Goal: Transaction & Acquisition: Download file/media

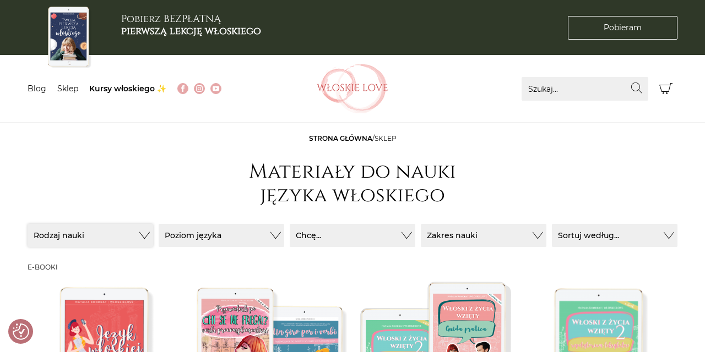
click at [149, 233] on button "Rodzaj nauki" at bounding box center [91, 235] width 126 height 23
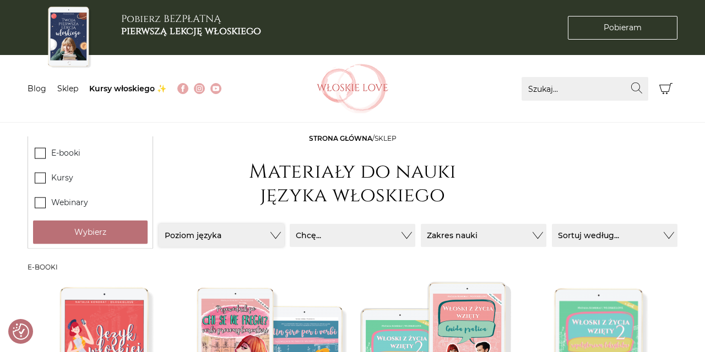
click at [279, 233] on button "Poziom języka" at bounding box center [222, 235] width 126 height 23
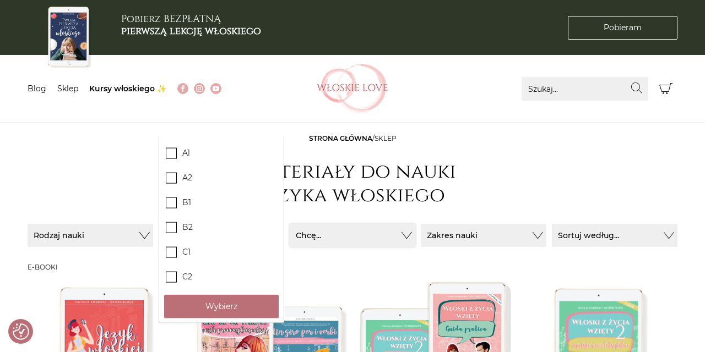
click at [403, 231] on button "Chcę..." at bounding box center [353, 235] width 126 height 23
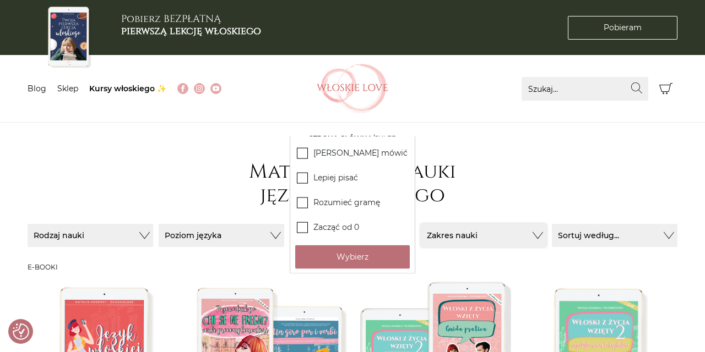
click at [533, 238] on button "Zakres nauki" at bounding box center [484, 235] width 126 height 23
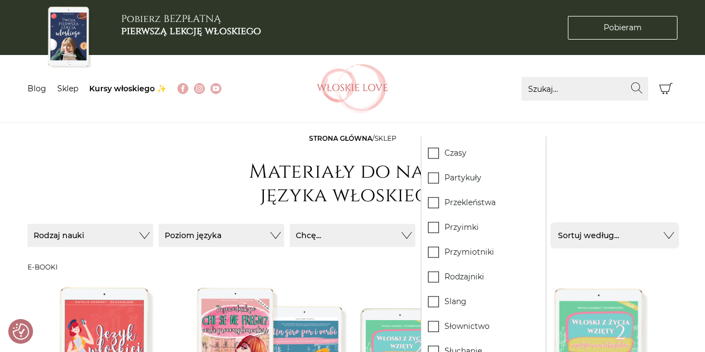
click at [669, 232] on button "Sortuj według..." at bounding box center [615, 235] width 126 height 23
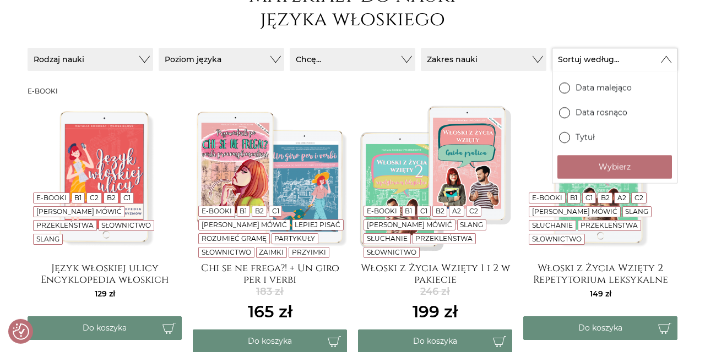
scroll to position [173, 0]
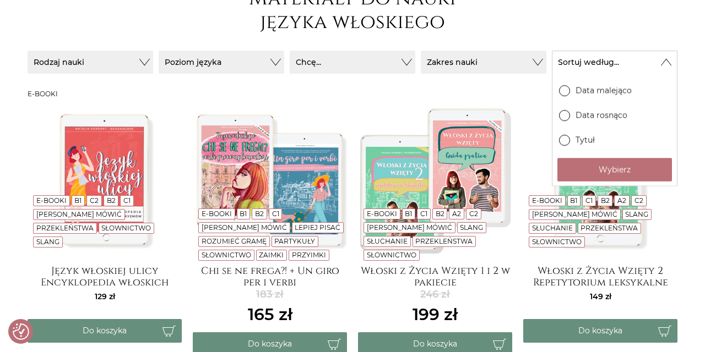
click at [680, 194] on div "E-booki B1 C1 B2 A2 C2 Lepiej mówić Slang Słuchanie Przekleństwa Słownictwo Wło…" at bounding box center [600, 246] width 165 height 287
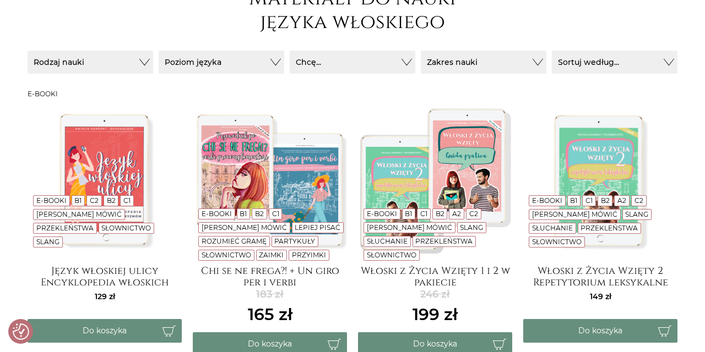
click at [74, 178] on img at bounding box center [105, 180] width 154 height 154
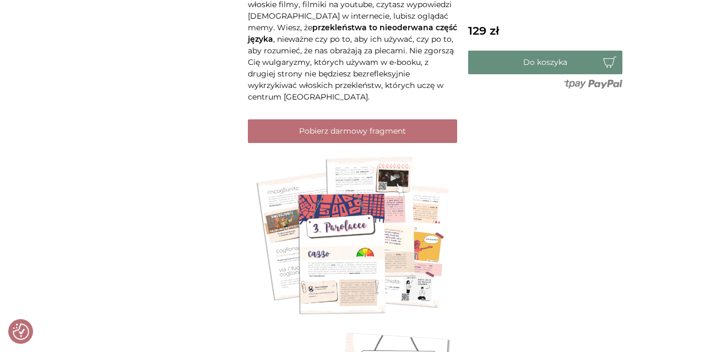
scroll to position [943, 0]
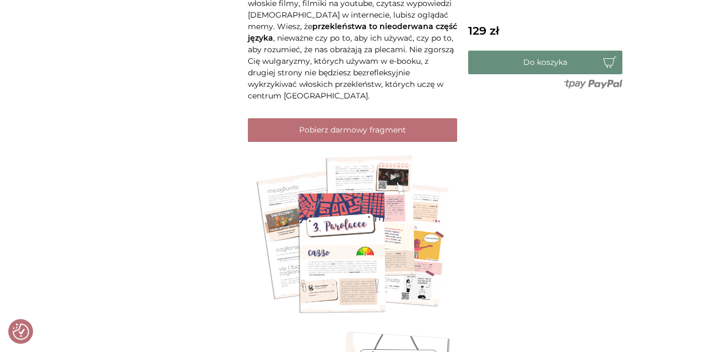
click at [374, 233] on img at bounding box center [352, 236] width 209 height 166
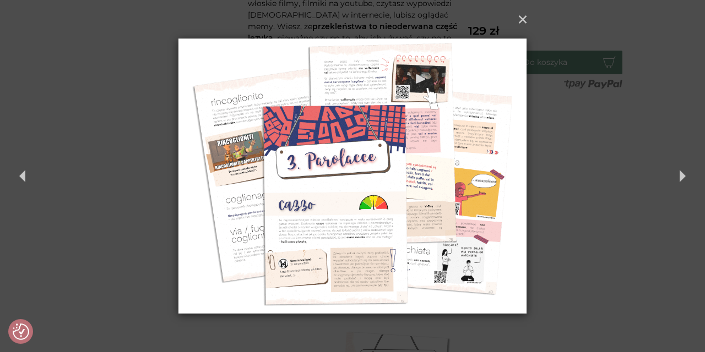
click at [374, 233] on img at bounding box center [351, 176] width 347 height 352
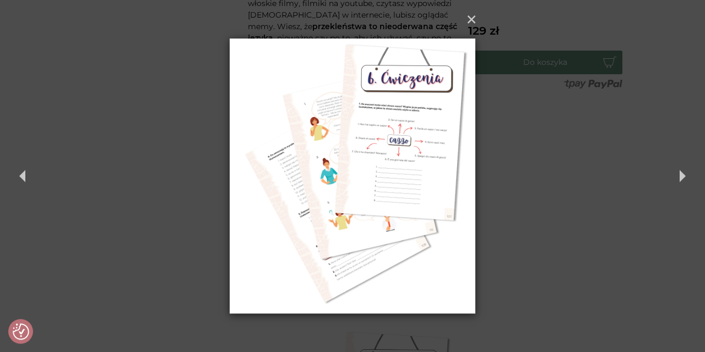
click at [374, 233] on img at bounding box center [353, 176] width 246 height 352
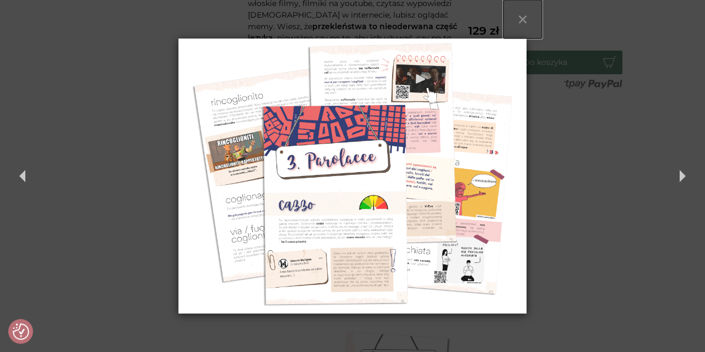
click at [520, 22] on button "×" at bounding box center [522, 19] width 39 height 39
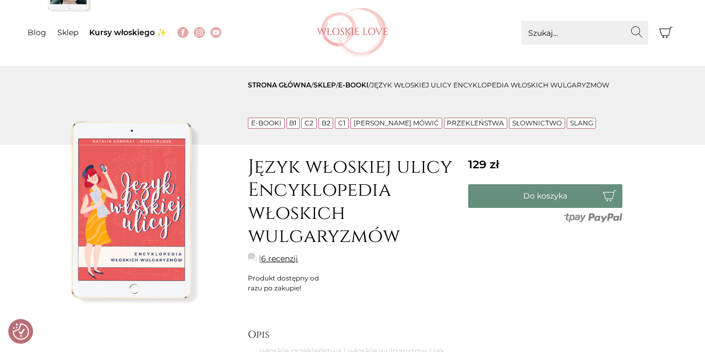
scroll to position [0, 0]
